Goal: Navigation & Orientation: Find specific page/section

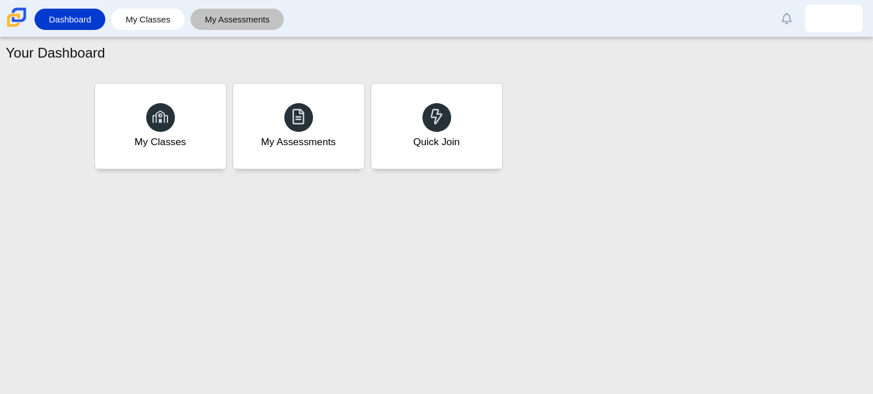
click at [215, 22] on link "My Assessments" at bounding box center [237, 19] width 82 height 21
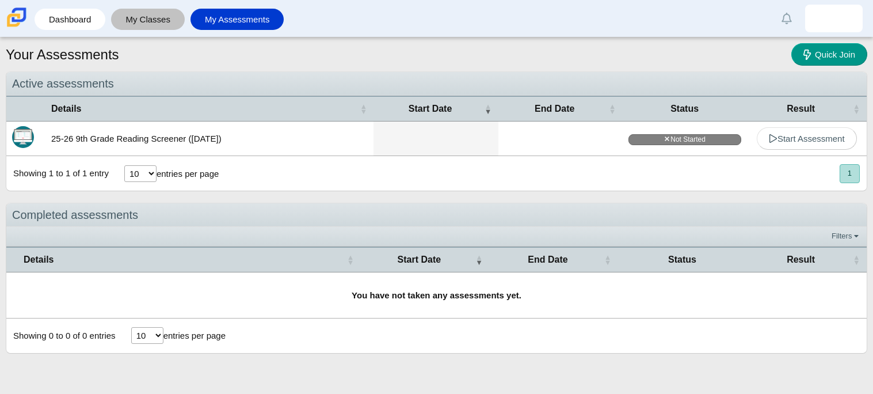
click at [173, 22] on link "My Classes" at bounding box center [148, 19] width 62 height 21
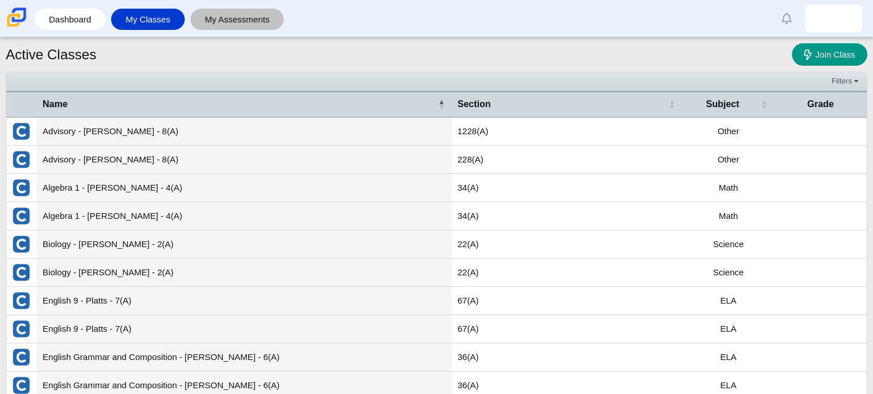
click at [197, 21] on link "My Assessments" at bounding box center [237, 19] width 82 height 21
